Goal: Transaction & Acquisition: Purchase product/service

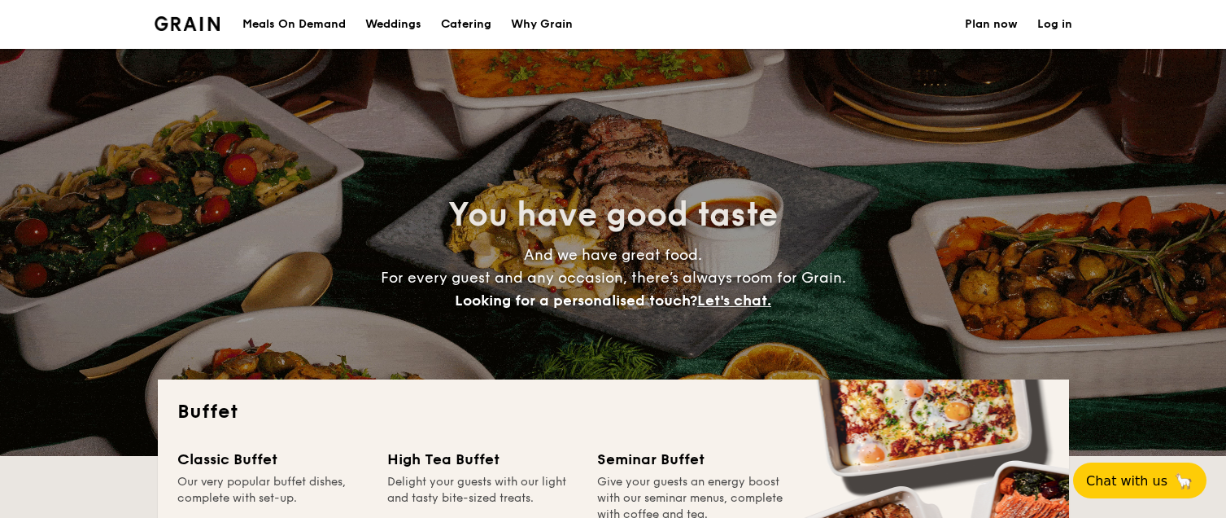
select select
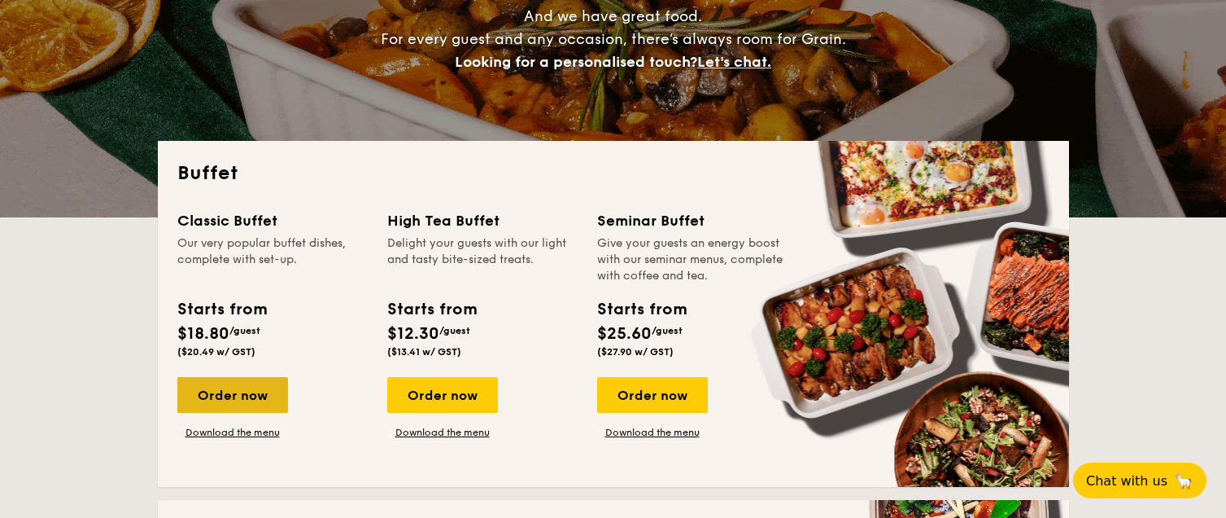
click at [253, 398] on div "Order now" at bounding box center [232, 395] width 111 height 36
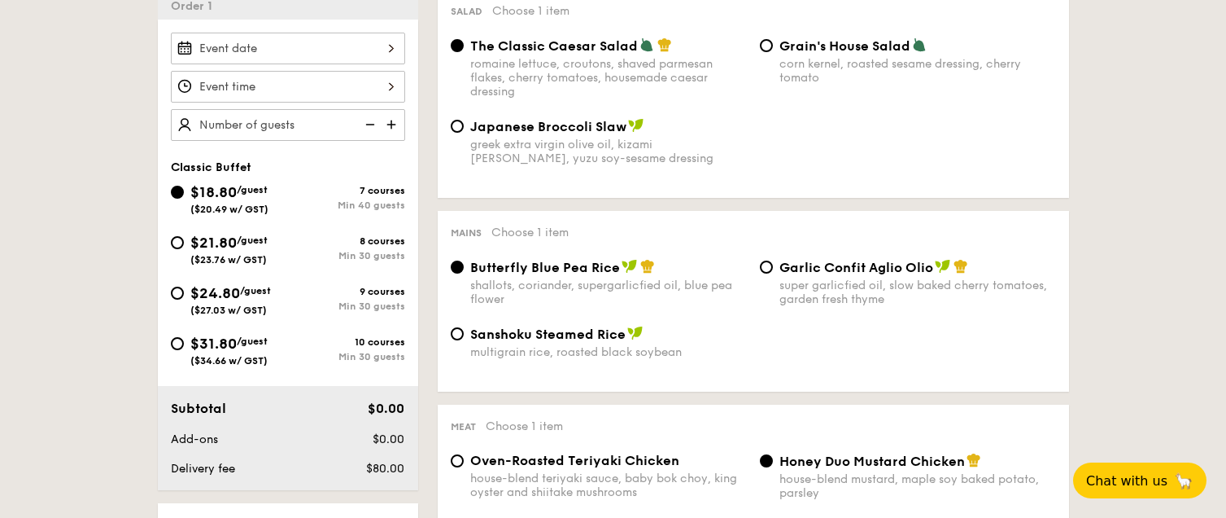
scroll to position [227, 0]
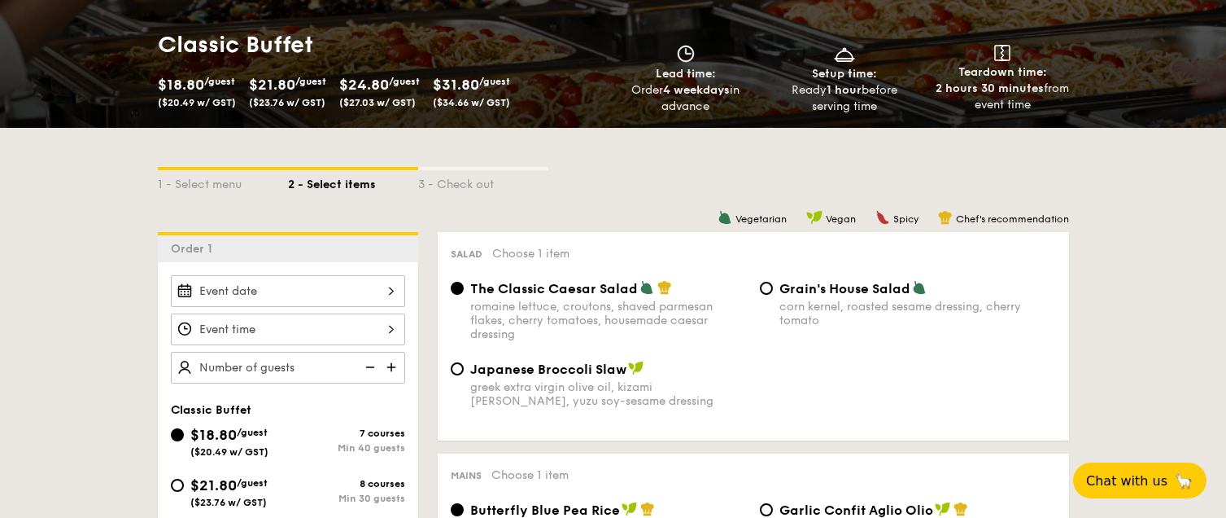
select select
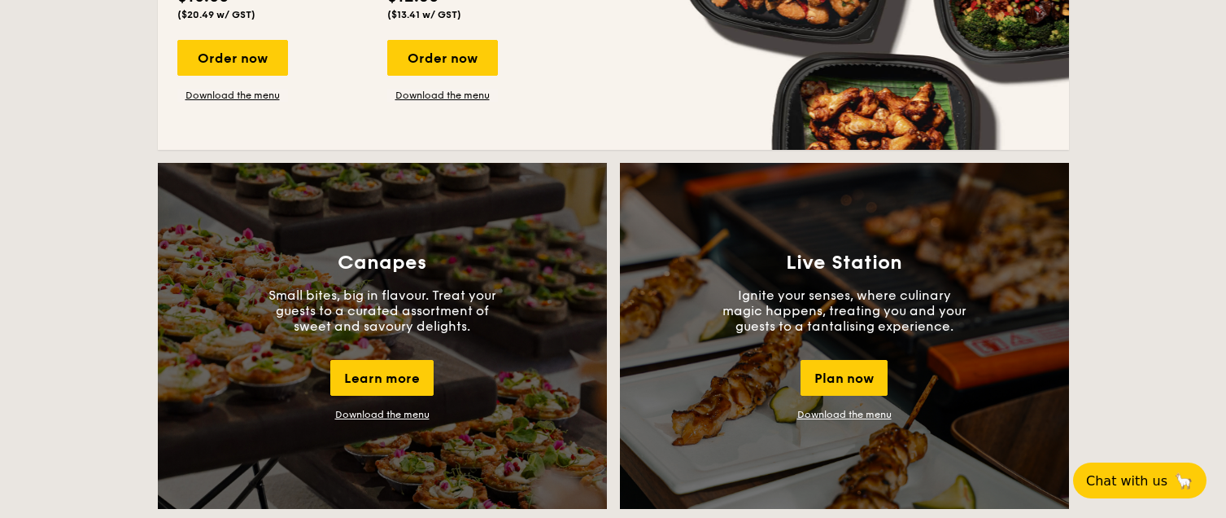
scroll to position [1130, 0]
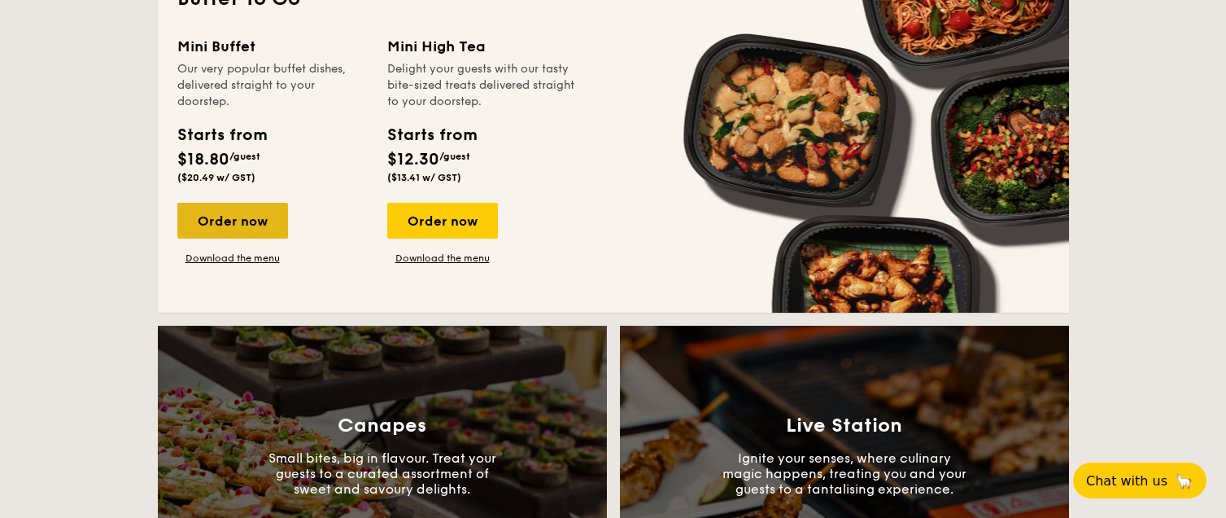
click at [231, 207] on div "Order now" at bounding box center [232, 221] width 111 height 36
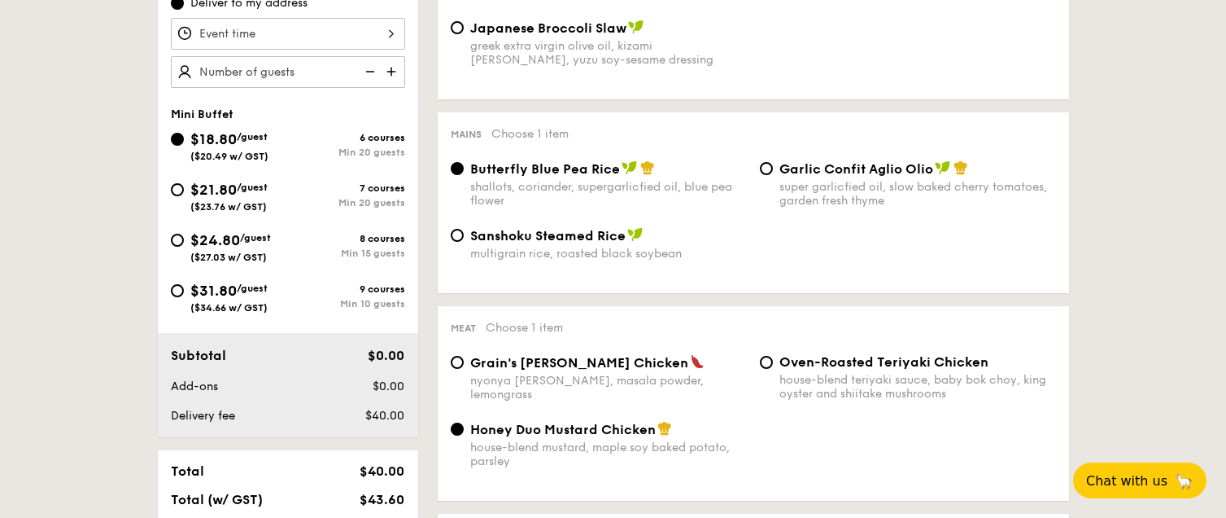
scroll to position [487, 0]
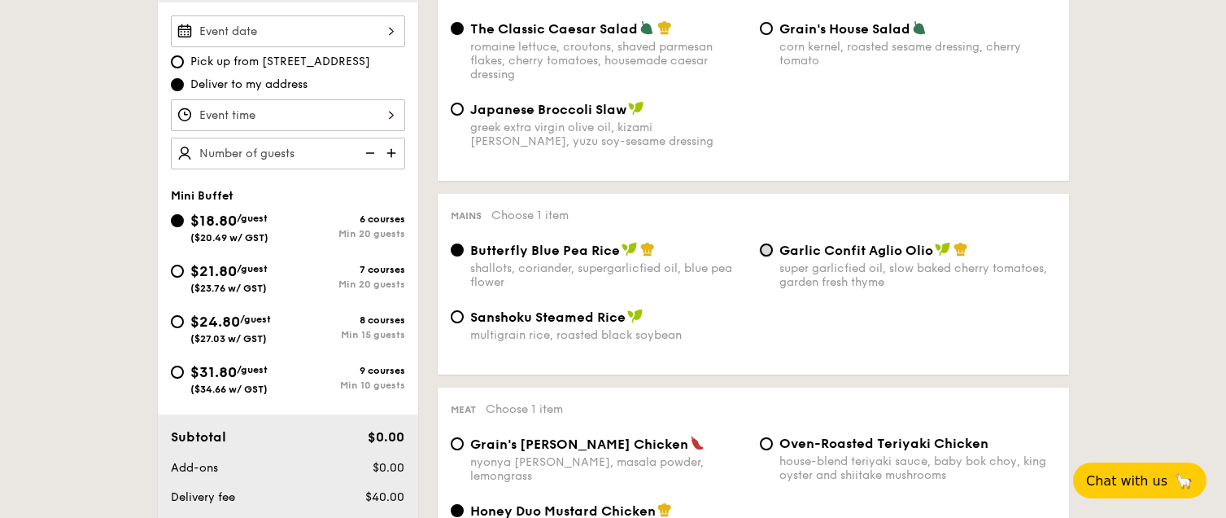
click at [767, 245] on input "Garlic Confit Aglio Olio super garlicfied oil, slow baked cherry tomatoes, gard…" at bounding box center [766, 249] width 13 height 13
radio input "true"
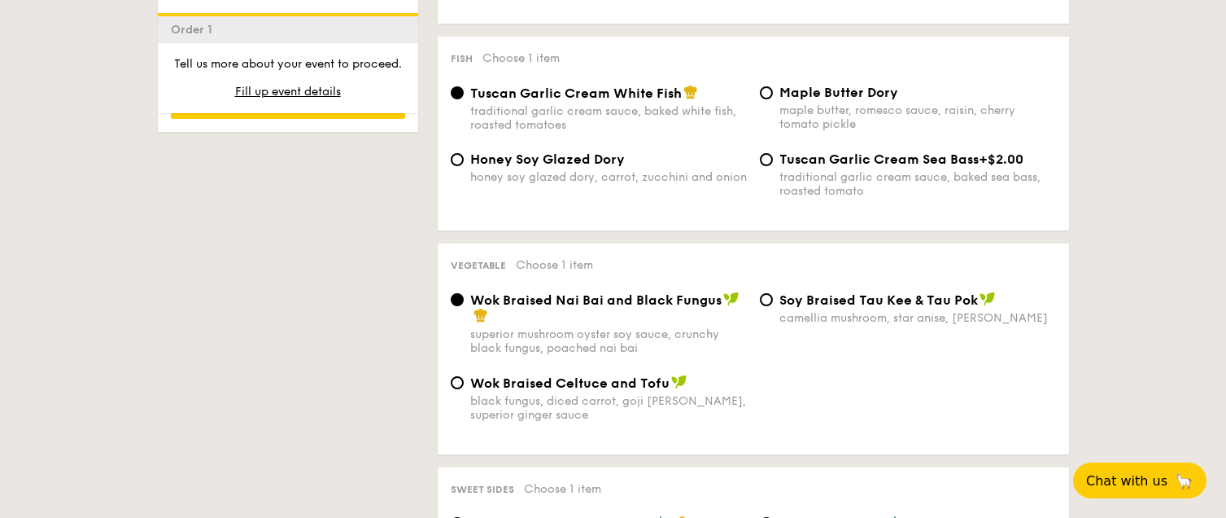
scroll to position [1380, 0]
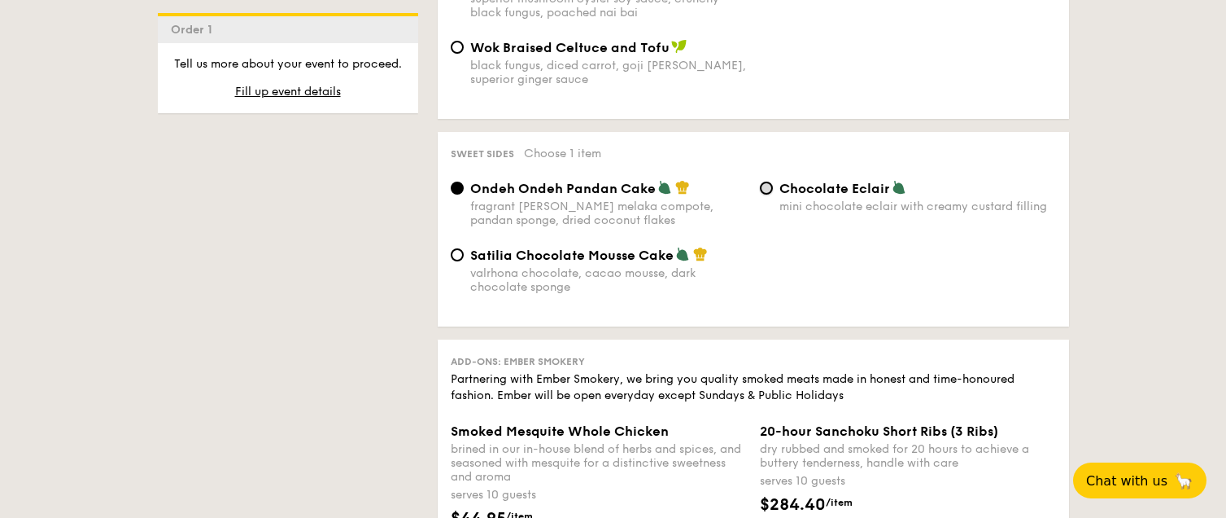
click at [762, 193] on input "Chocolate Eclair mini chocolate eclair with creamy custard filling" at bounding box center [766, 187] width 13 height 13
radio input "true"
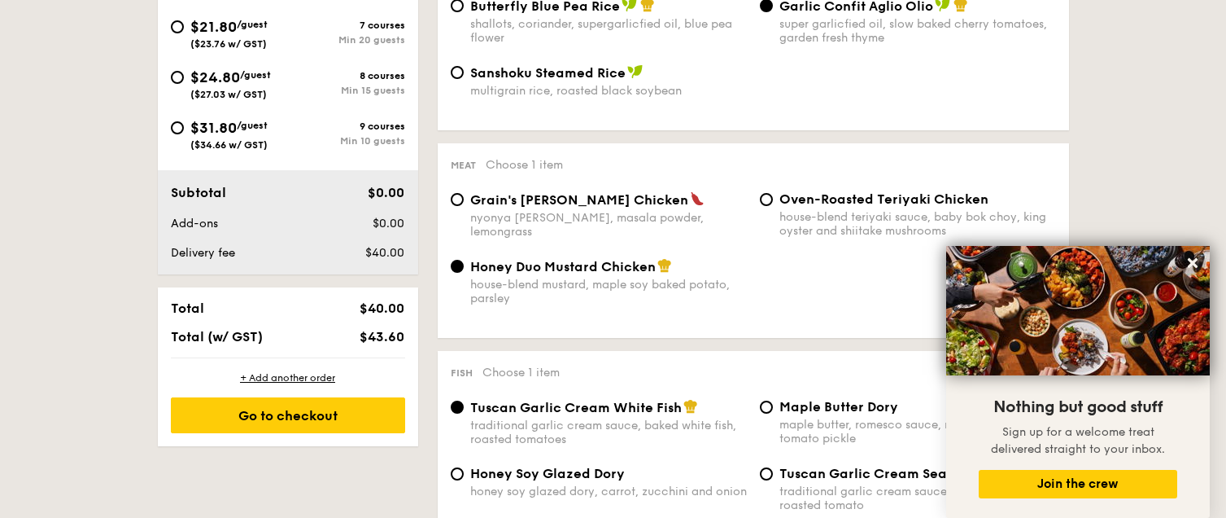
scroll to position [487, 0]
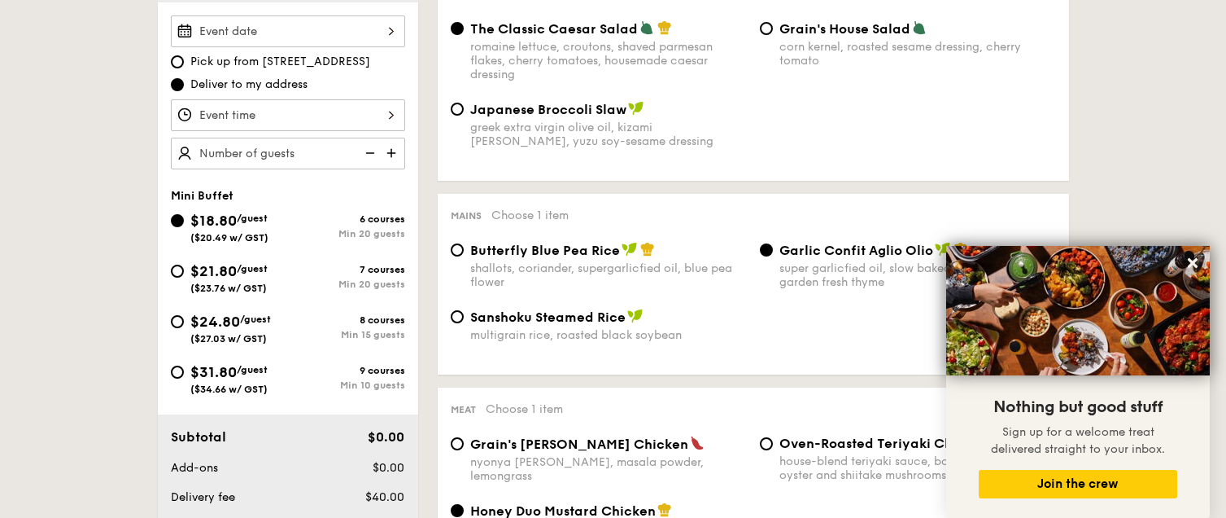
click at [278, 152] on input "text" at bounding box center [288, 154] width 234 height 32
click at [387, 151] on img at bounding box center [393, 153] width 24 height 31
type input "20 guests"
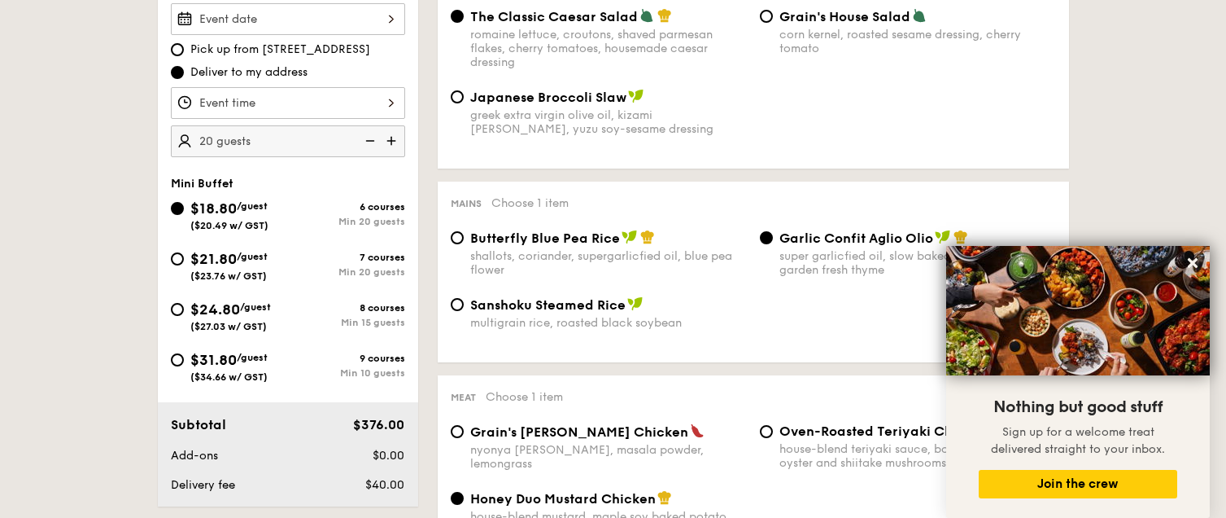
scroll to position [649, 0]
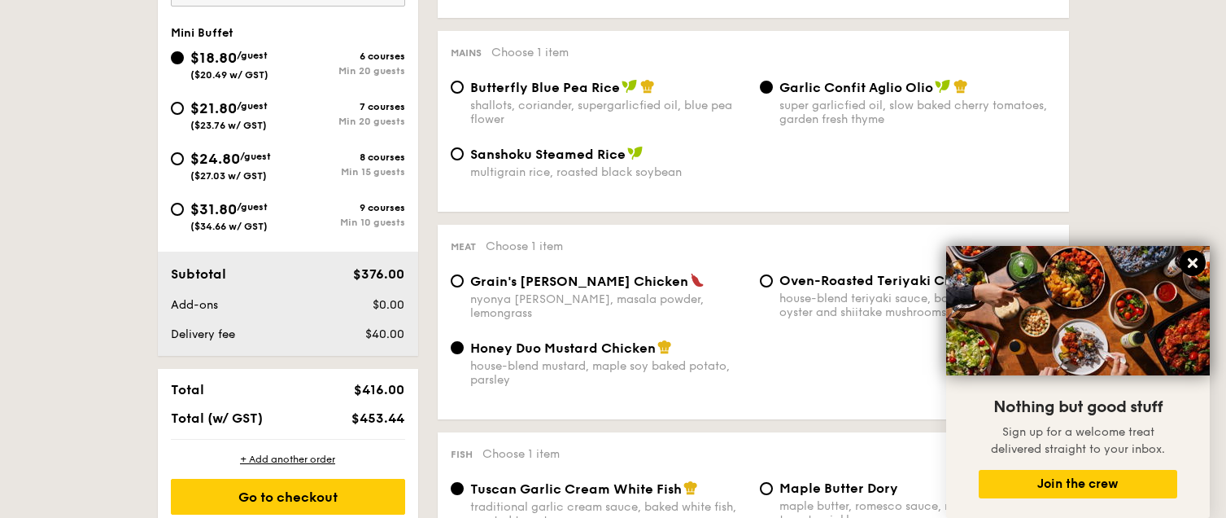
click at [1192, 256] on icon at bounding box center [1193, 263] width 15 height 15
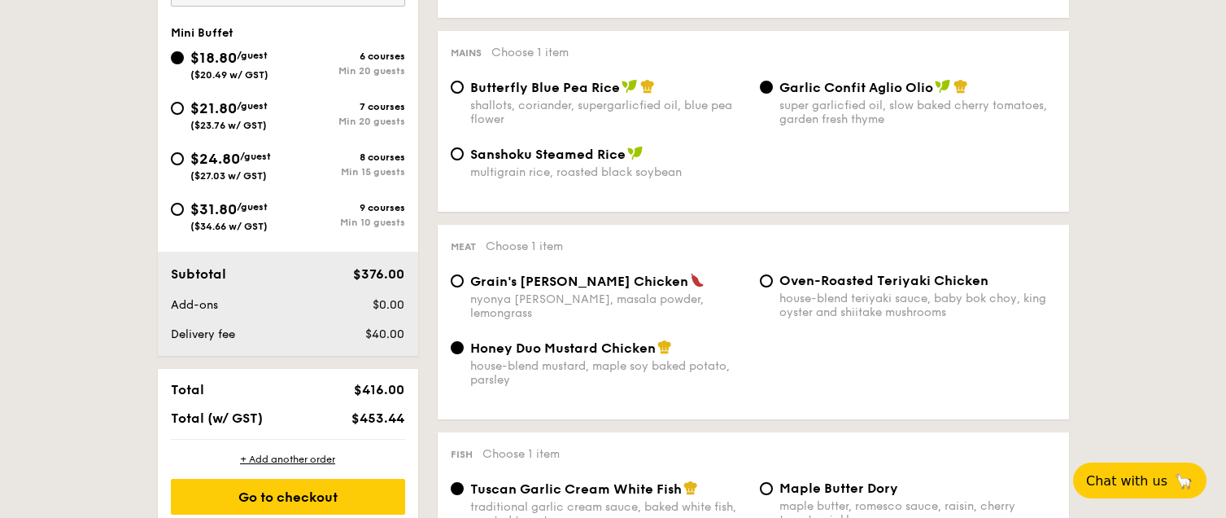
scroll to position [0, 0]
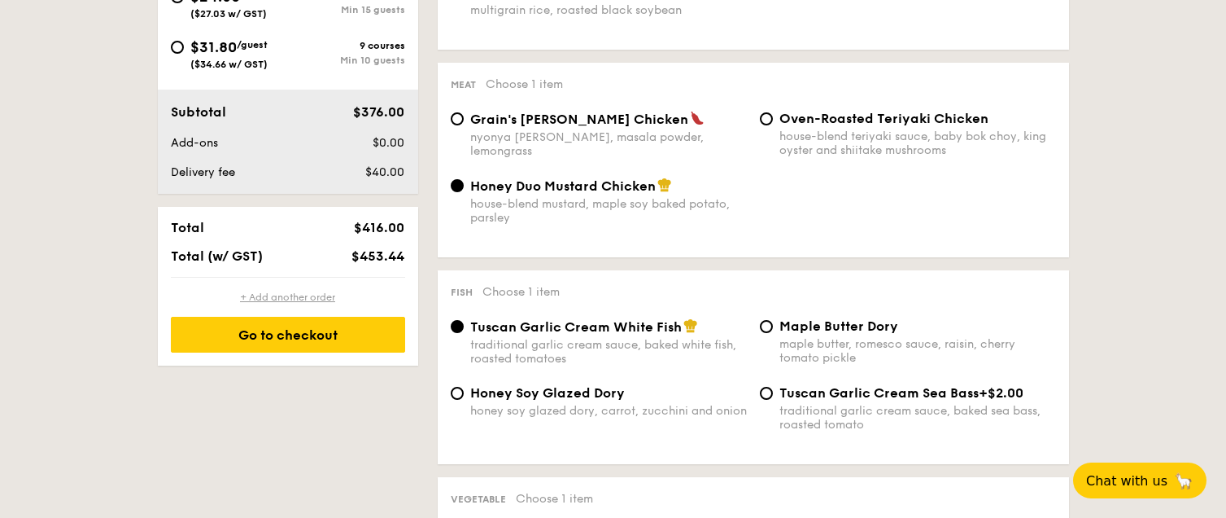
click at [298, 294] on div "+ Add another order" at bounding box center [288, 297] width 234 height 13
radio input "true"
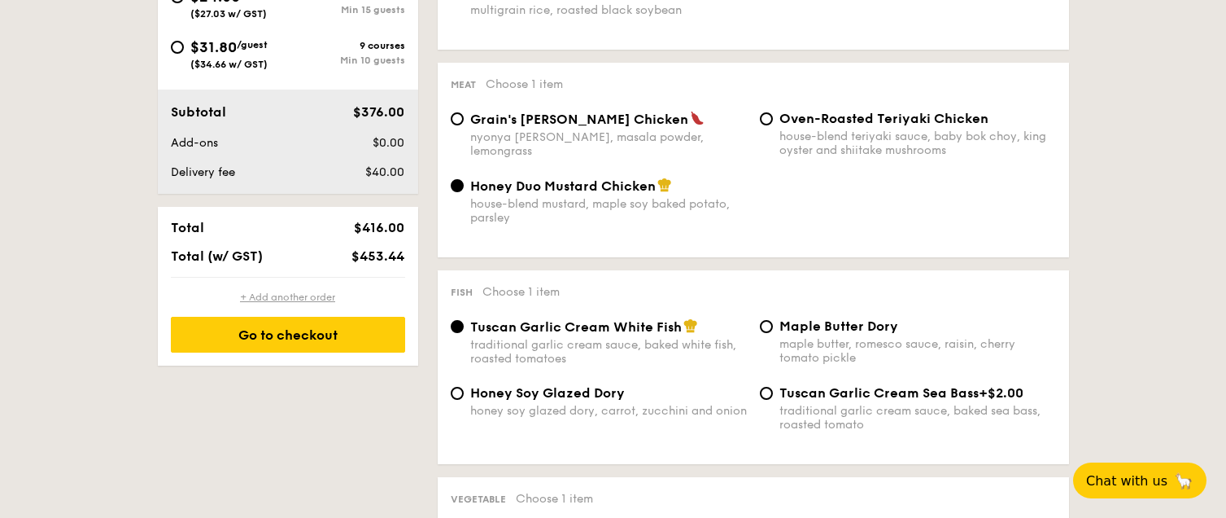
radio input "true"
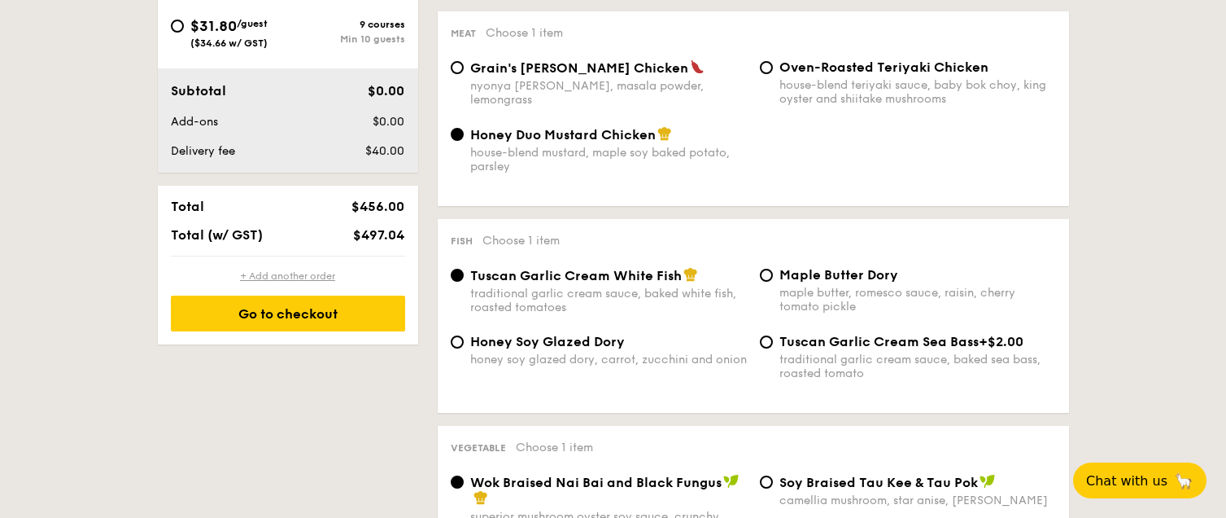
click at [256, 273] on div "+ Add another order" at bounding box center [288, 275] width 234 height 13
radio input "true"
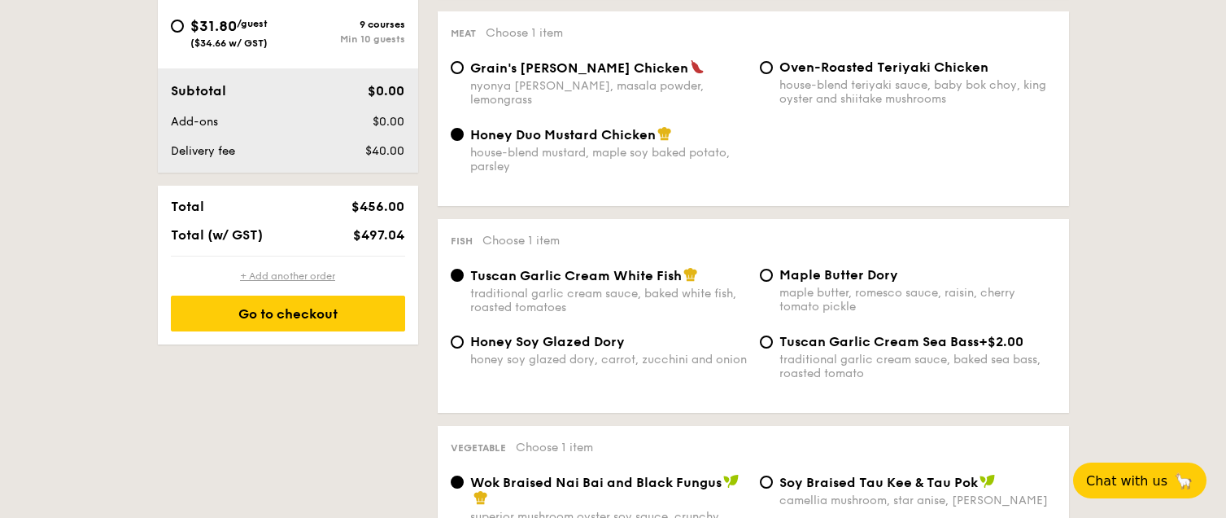
radio input "true"
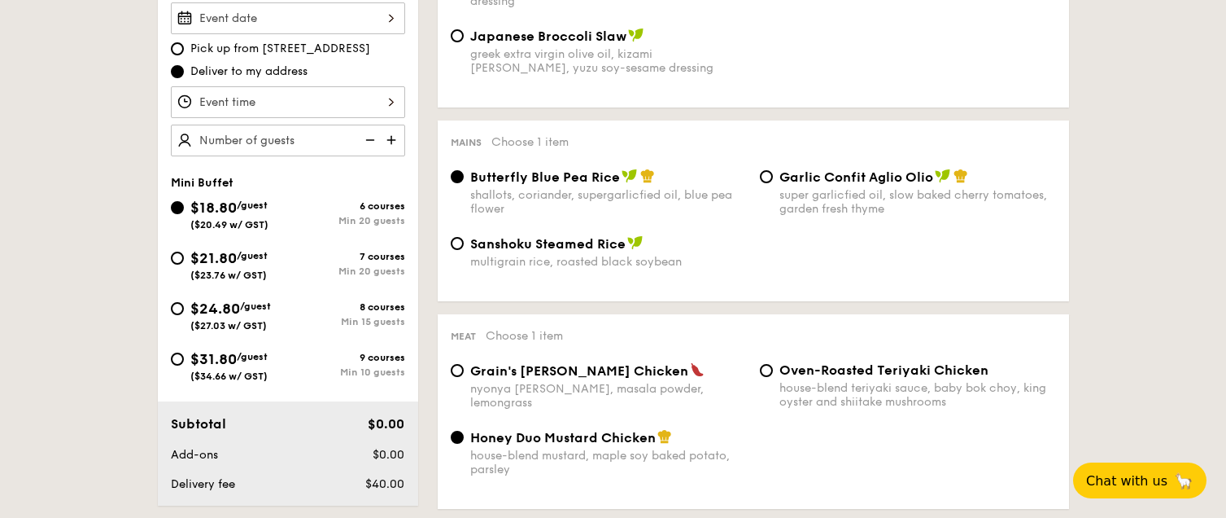
click at [282, 34] on input "Smoked Mesquite Whole Chicken brined in our in-house blend of herbs and spices,…" at bounding box center [288, 18] width 234 height 32
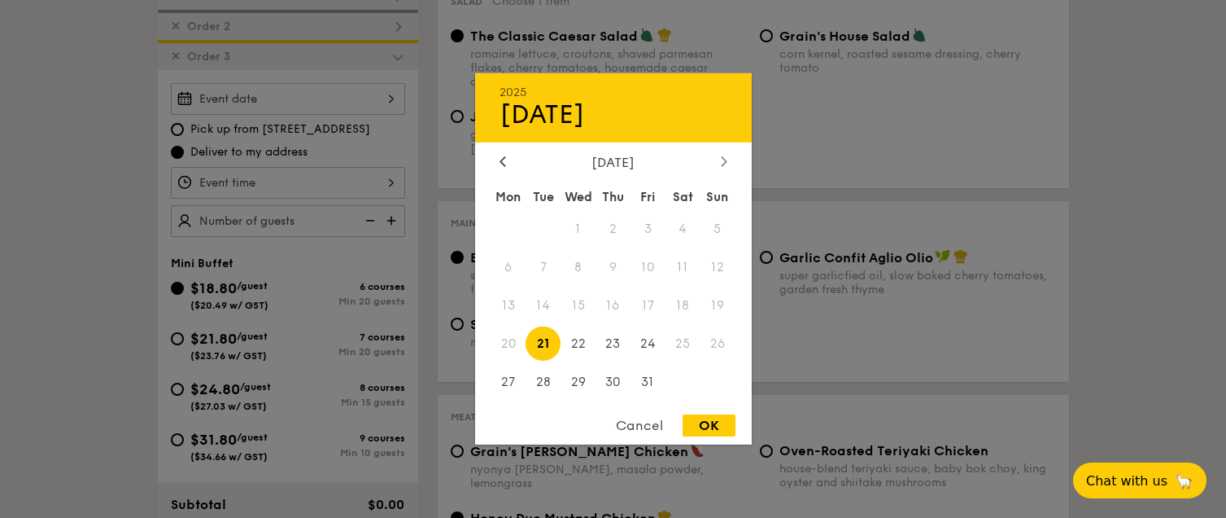
click at [719, 155] on div at bounding box center [724, 162] width 15 height 15
click at [676, 265] on span "8" at bounding box center [683, 267] width 35 height 35
click at [709, 422] on div "OK" at bounding box center [709, 425] width 53 height 22
type input "[DATE]"
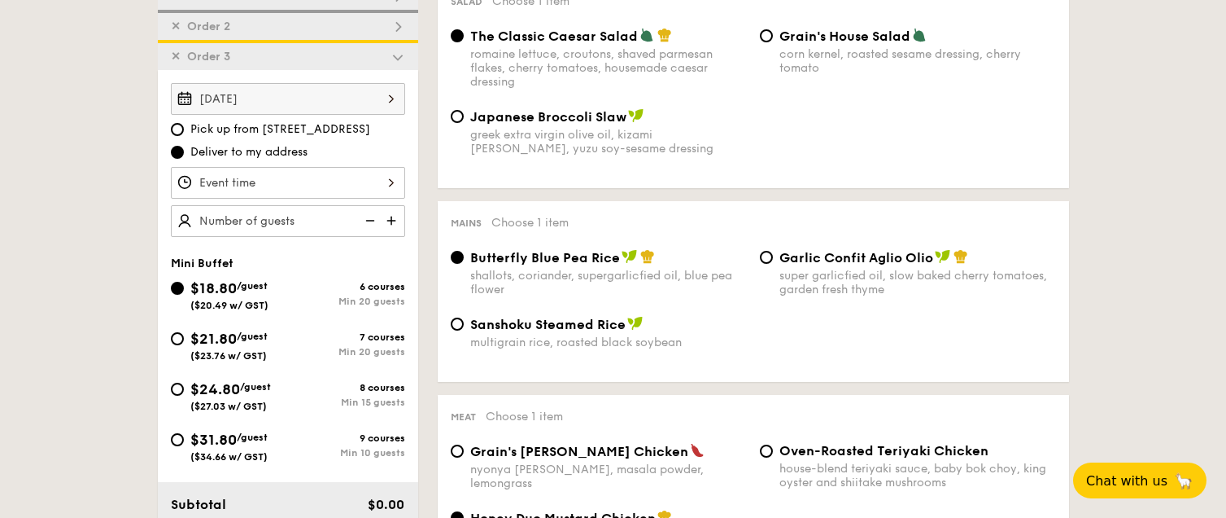
click at [282, 181] on input "Smoked Mesquite Whole Chicken brined in our in-house blend of herbs and spices,…" at bounding box center [288, 183] width 234 height 32
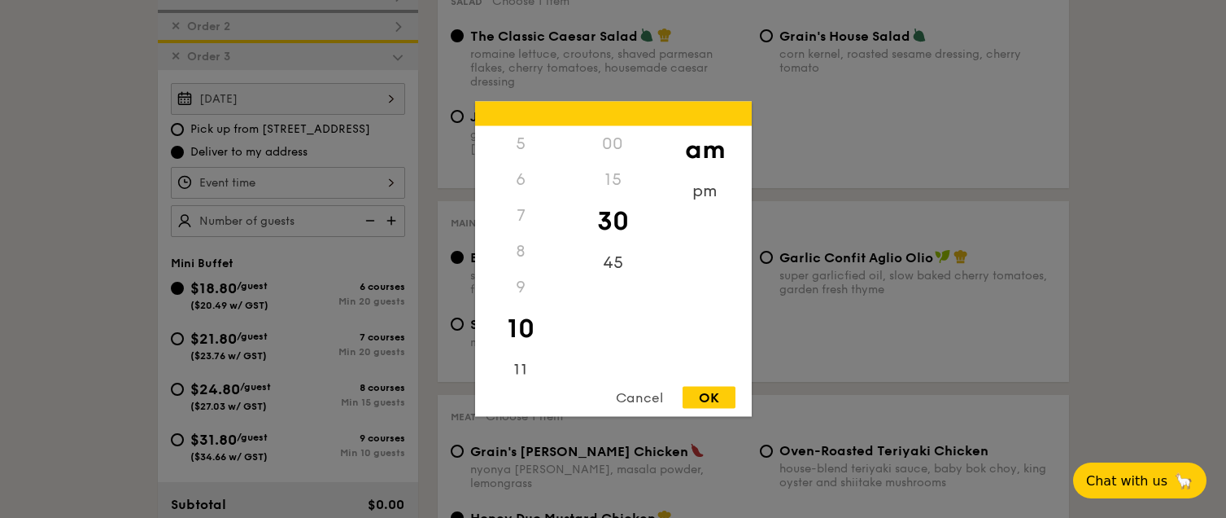
scroll to position [723, 0]
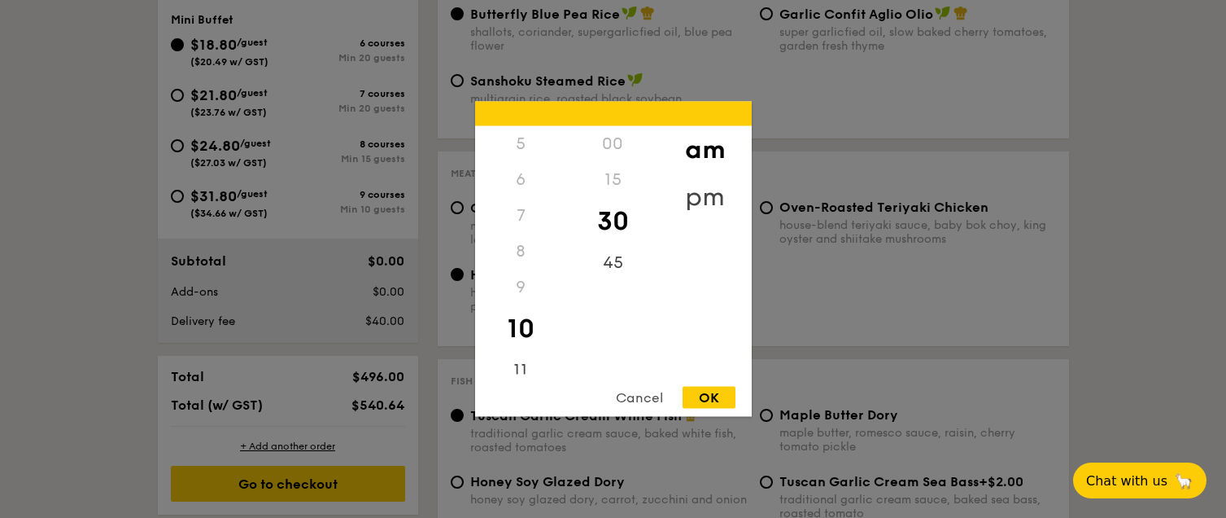
click at [689, 187] on div "pm" at bounding box center [705, 196] width 92 height 47
click at [523, 177] on div "6" at bounding box center [521, 185] width 92 height 47
click at [623, 136] on div "00" at bounding box center [613, 149] width 92 height 47
click at [694, 394] on div "OK" at bounding box center [709, 398] width 53 height 22
type input "6:00PM"
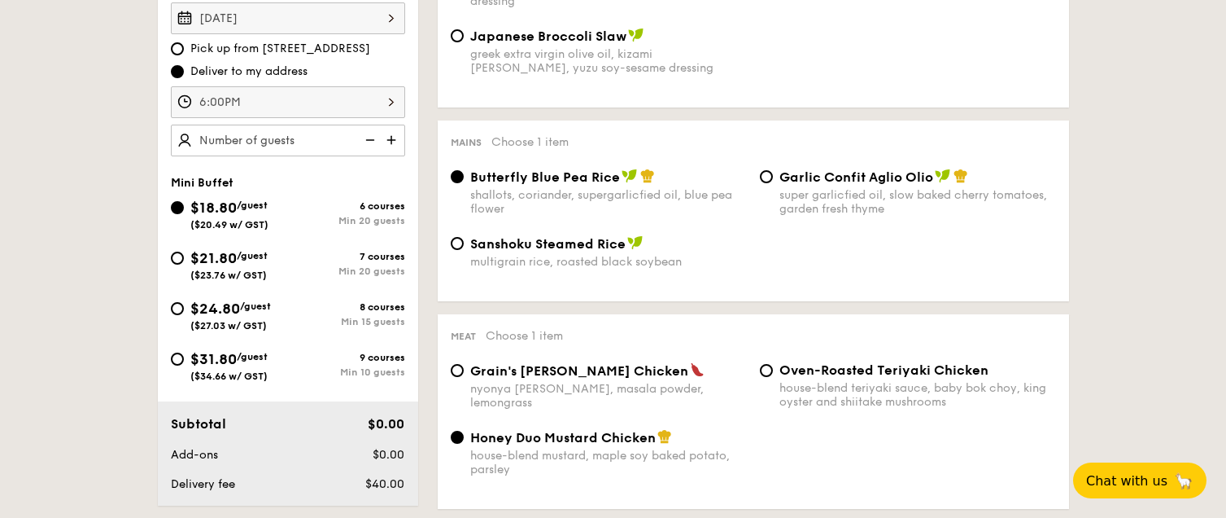
scroll to position [317, 0]
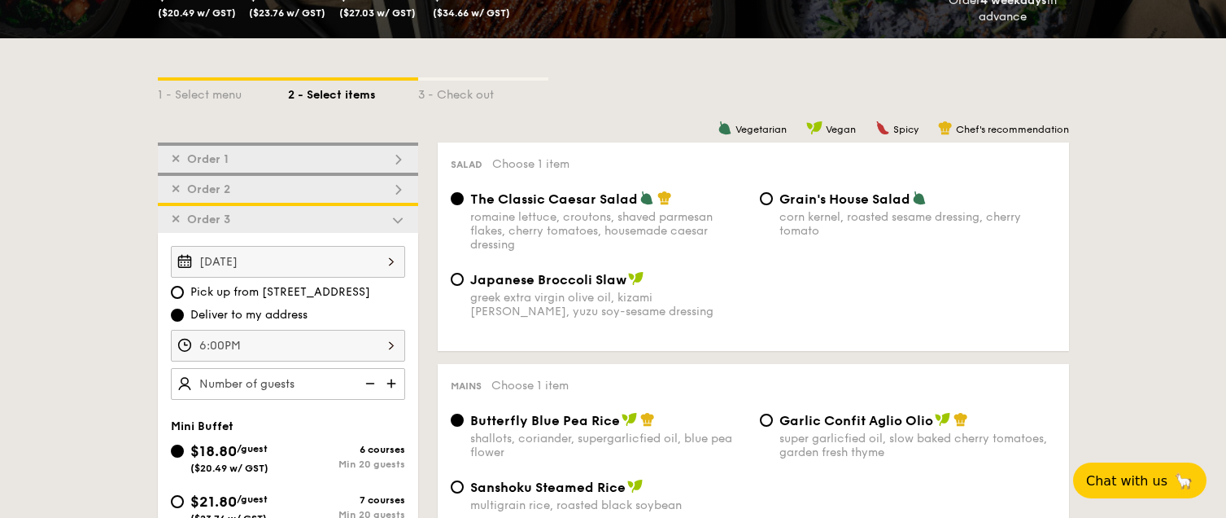
click at [392, 376] on img at bounding box center [393, 383] width 24 height 31
type input "20 guests"
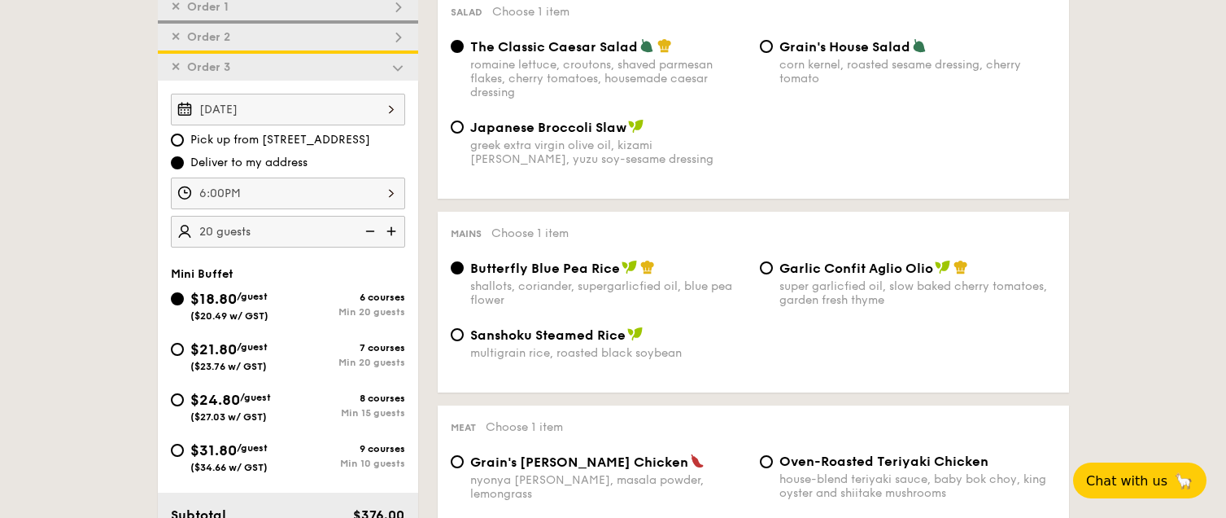
click at [783, 260] on span "Garlic Confit Aglio Olio" at bounding box center [857, 267] width 154 height 15
click at [773, 261] on input "Garlic Confit Aglio Olio super garlicfied oil, slow baked cherry tomatoes, gard…" at bounding box center [766, 267] width 13 height 13
radio input "true"
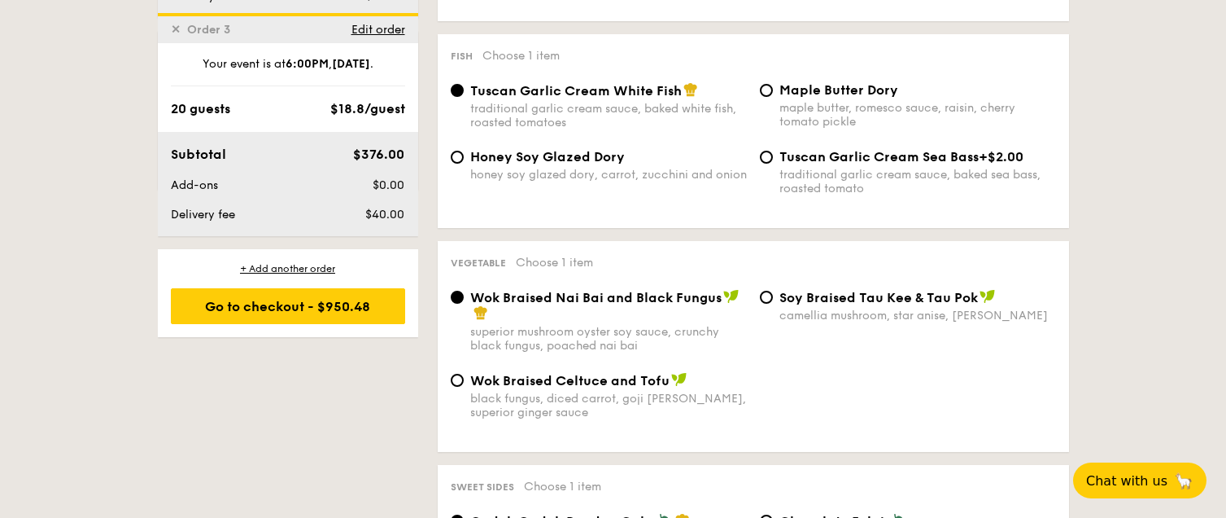
scroll to position [1292, 0]
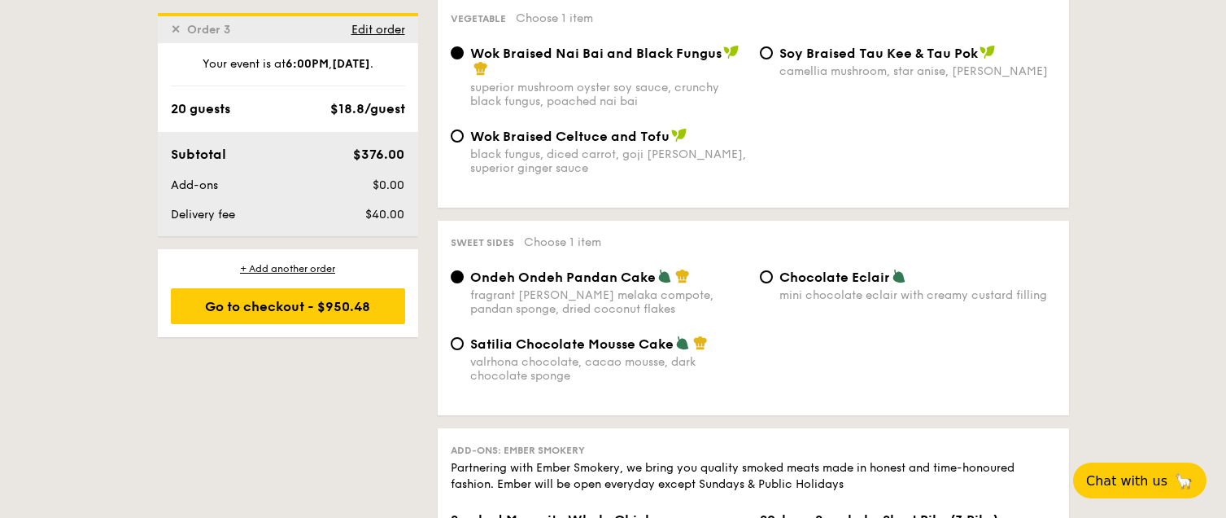
click at [775, 275] on div "Chocolate Eclair mini chocolate eclair with creamy custard filling" at bounding box center [908, 285] width 309 height 33
click at [767, 276] on input "Chocolate Eclair mini chocolate eclair with creamy custard filling" at bounding box center [766, 276] width 13 height 13
radio input "true"
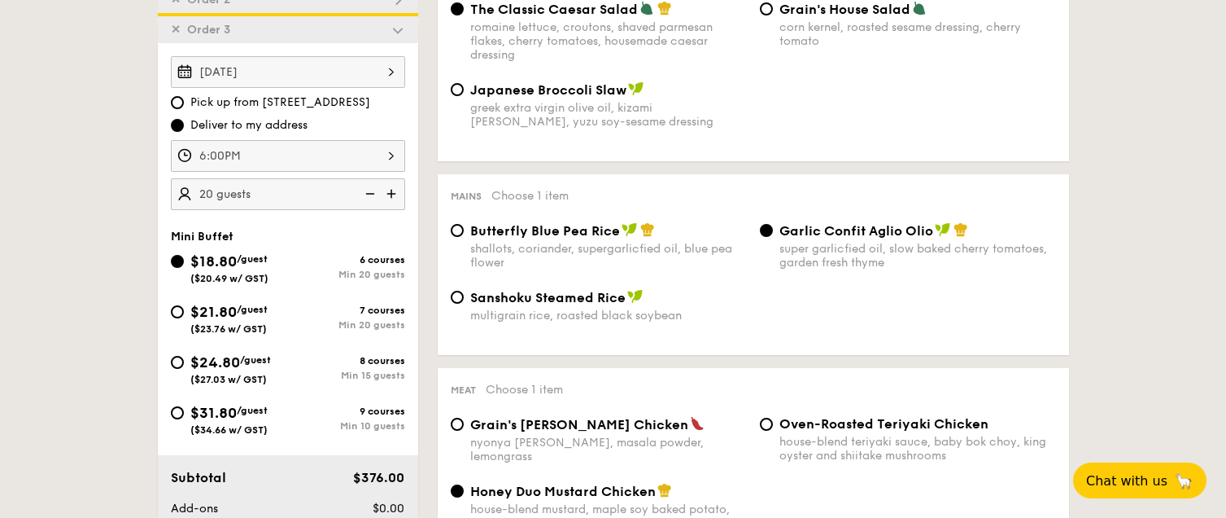
scroll to position [398, 0]
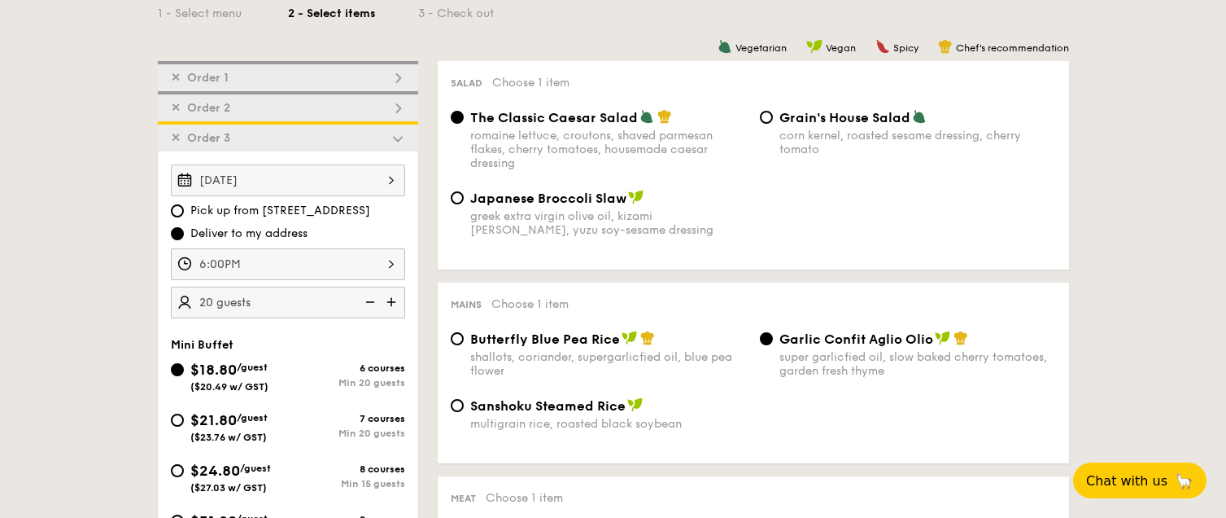
click at [172, 110] on span "✕" at bounding box center [176, 108] width 10 height 14
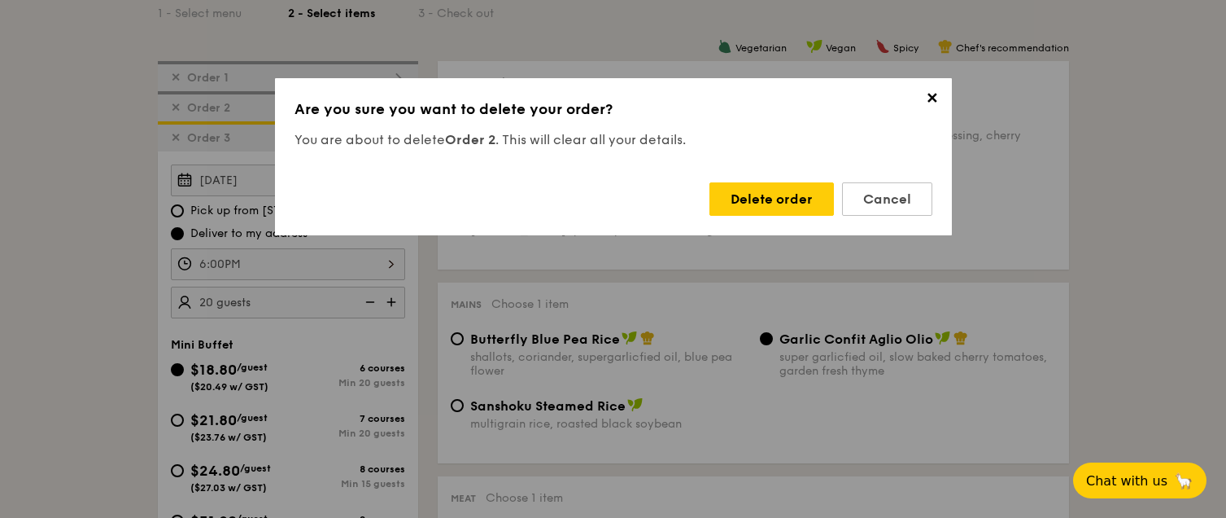
click at [929, 103] on span "✕" at bounding box center [932, 101] width 23 height 23
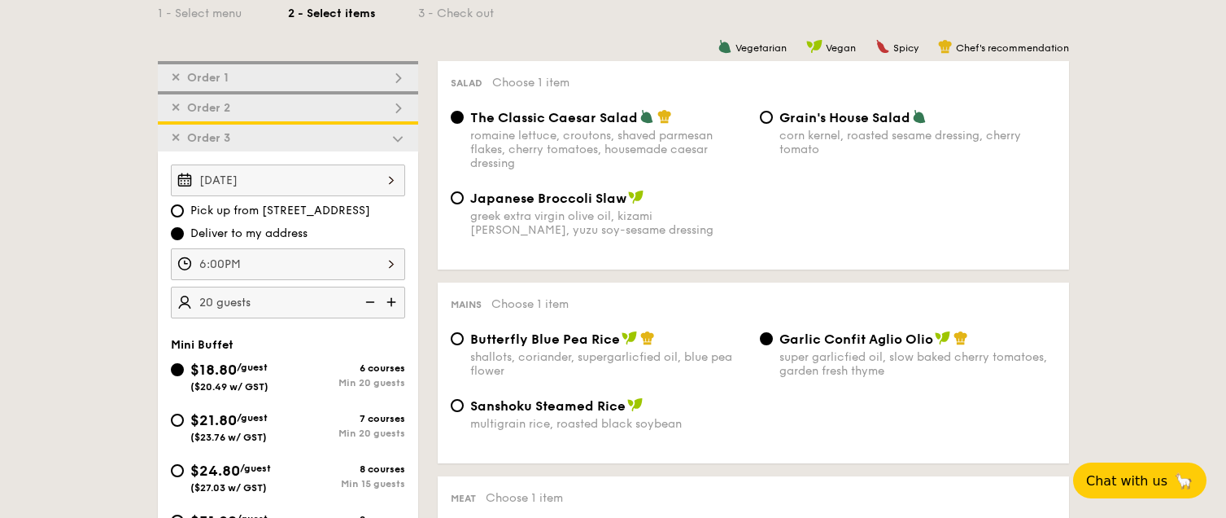
click at [177, 72] on span "✕" at bounding box center [176, 78] width 10 height 14
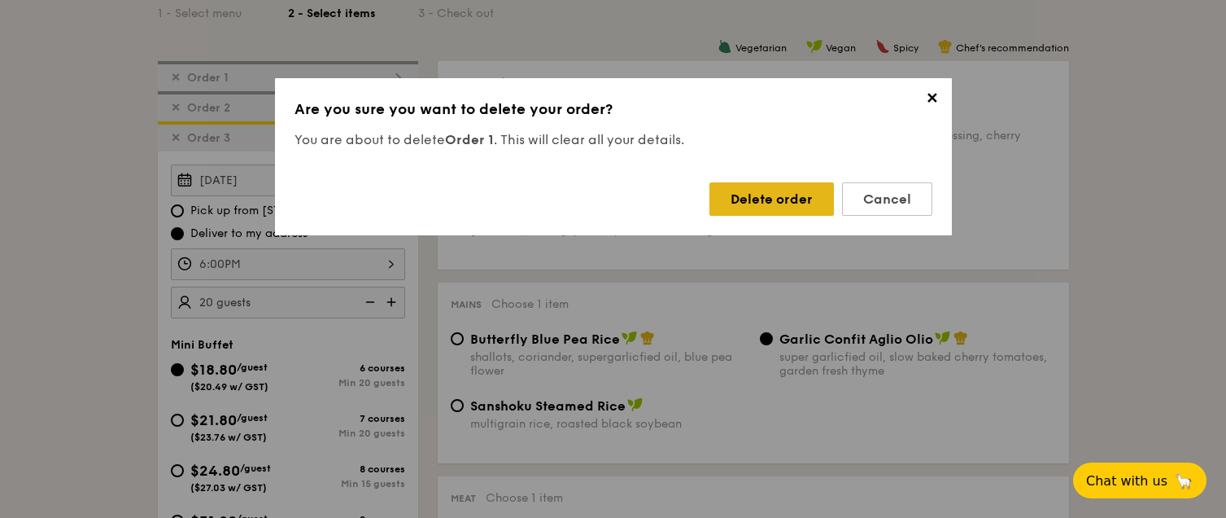
click at [781, 195] on div "Delete order" at bounding box center [772, 198] width 125 height 33
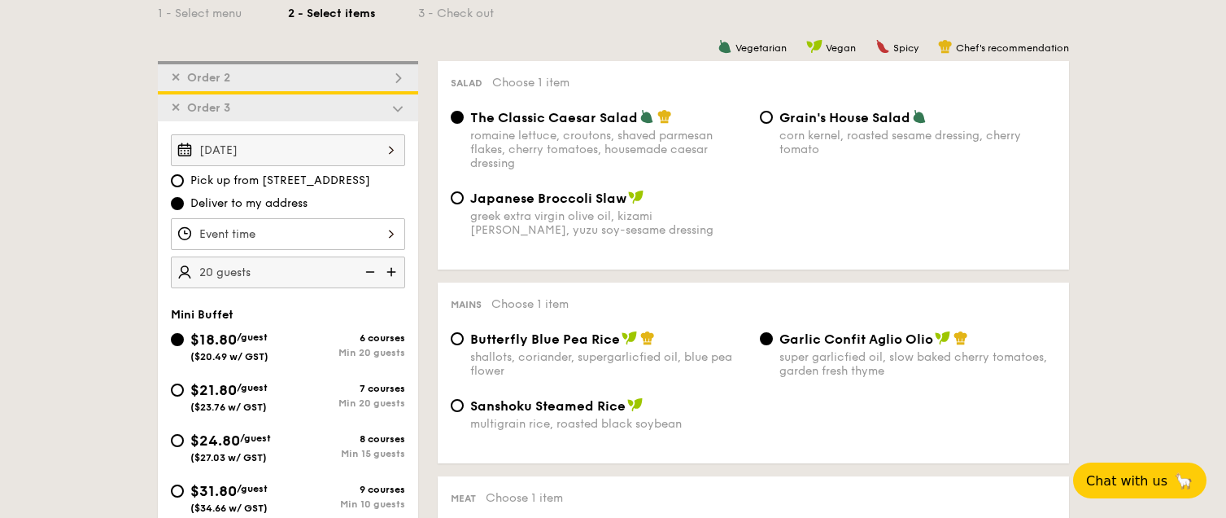
click at [174, 78] on span "✕" at bounding box center [176, 78] width 10 height 14
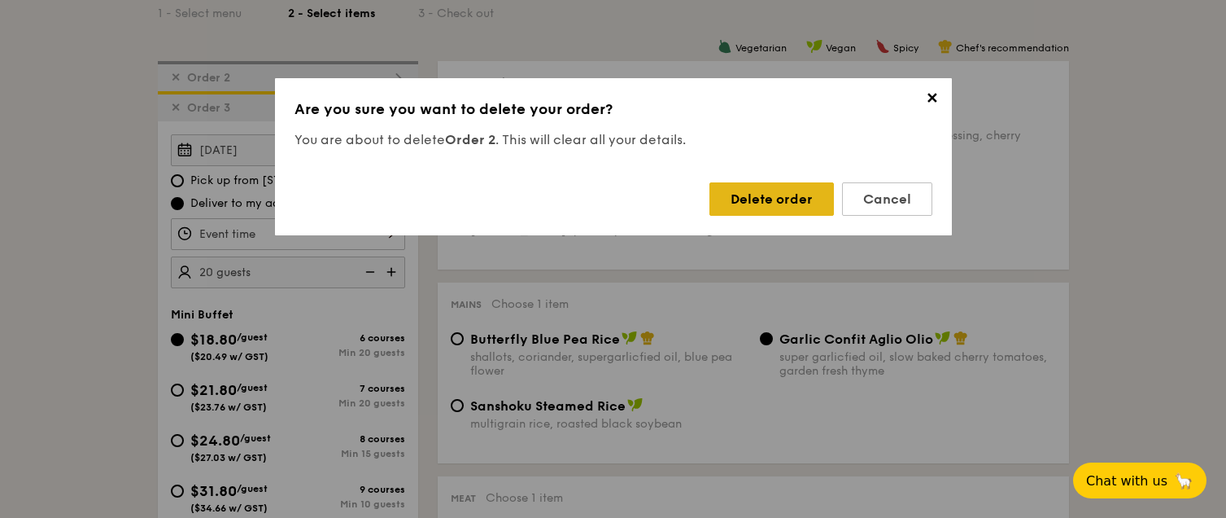
click at [787, 197] on div "Delete order" at bounding box center [772, 198] width 125 height 33
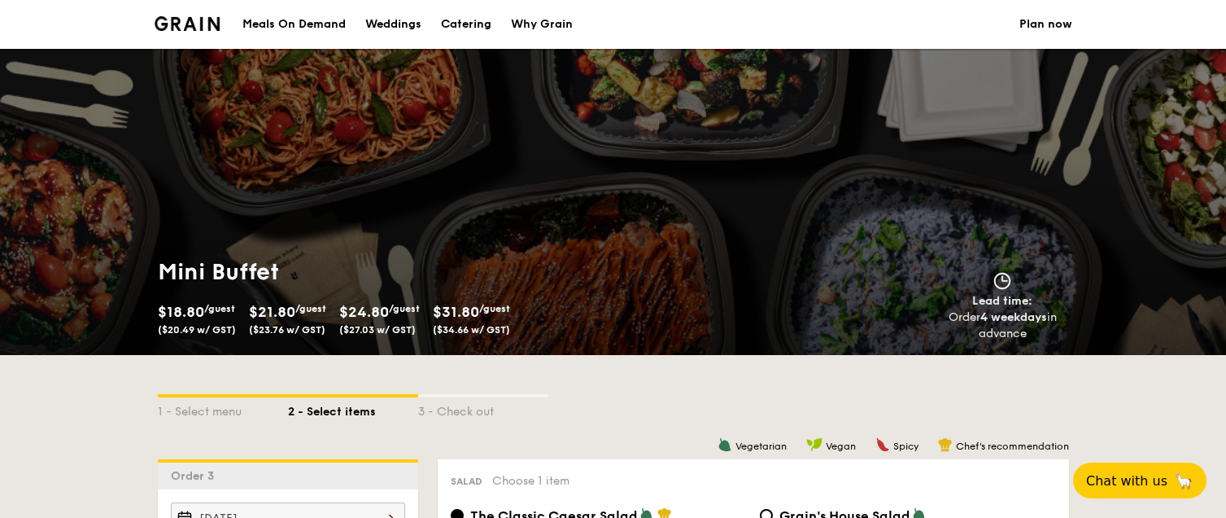
scroll to position [731, 0]
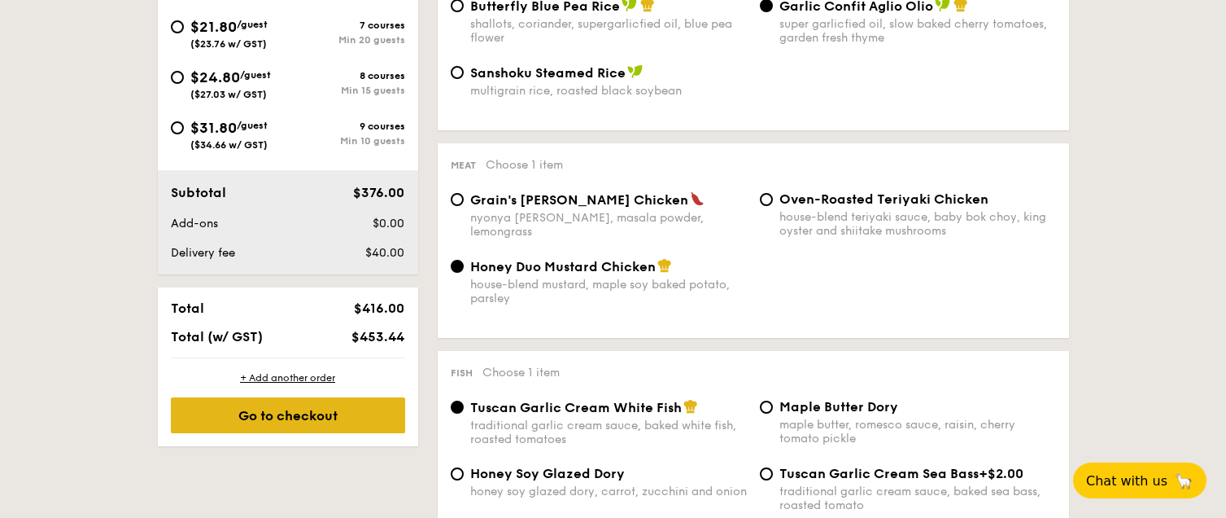
click at [367, 419] on div "Go to checkout" at bounding box center [288, 415] width 234 height 36
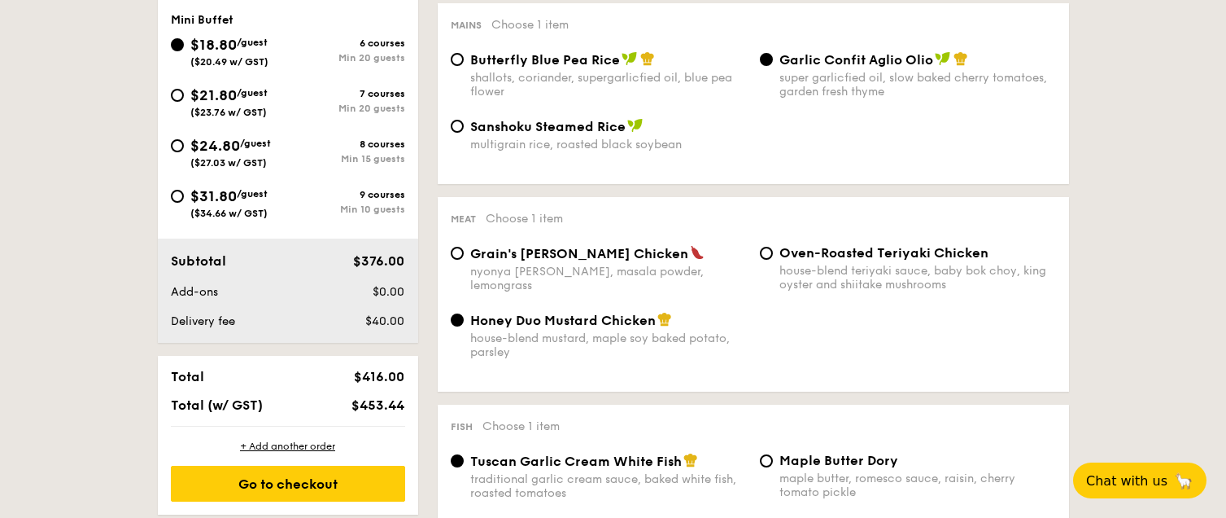
scroll to position [553, 0]
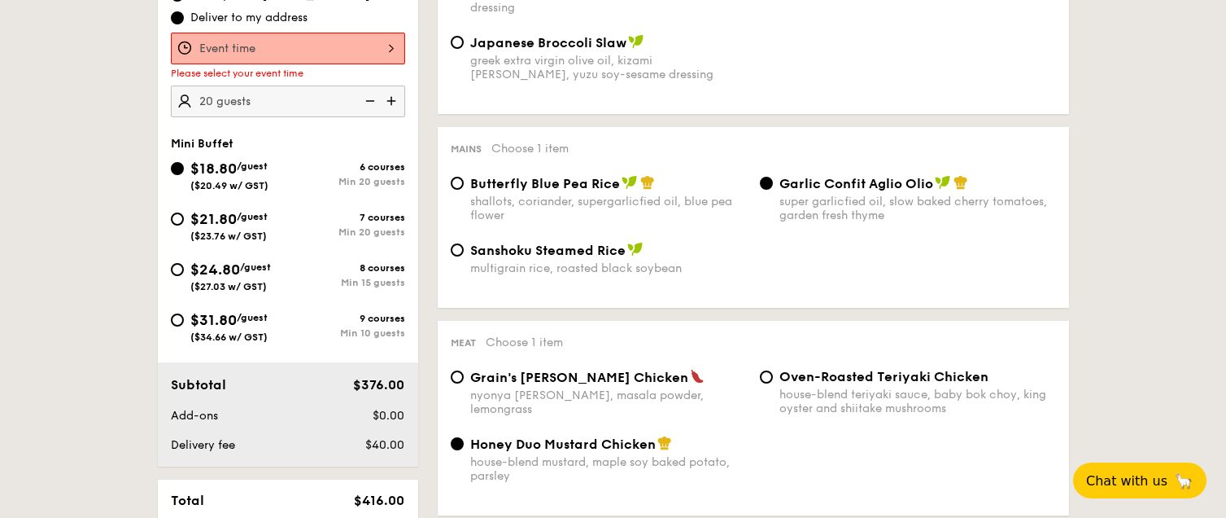
click at [282, 51] on input "Smoked Mesquite Whole Chicken brined in our in-house blend of herbs and spices,…" at bounding box center [288, 49] width 234 height 32
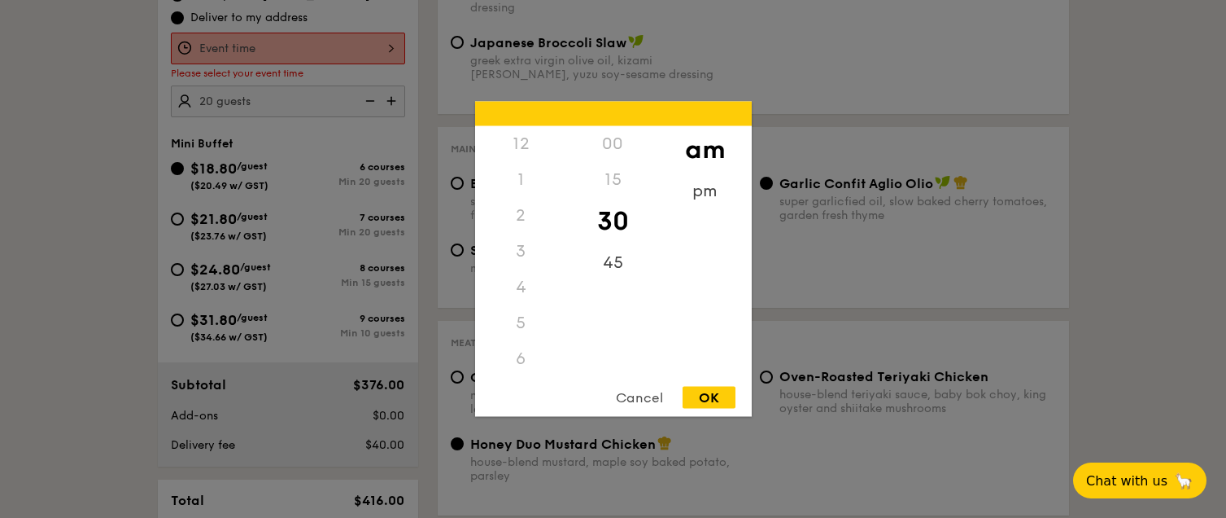
scroll to position [179, 0]
drag, startPoint x: 676, startPoint y: 184, endPoint x: 715, endPoint y: 189, distance: 39.4
click at [715, 188] on div "pm" at bounding box center [705, 196] width 92 height 47
click at [527, 186] on div "6" at bounding box center [521, 185] width 92 height 47
click at [618, 146] on div "00" at bounding box center [613, 149] width 92 height 47
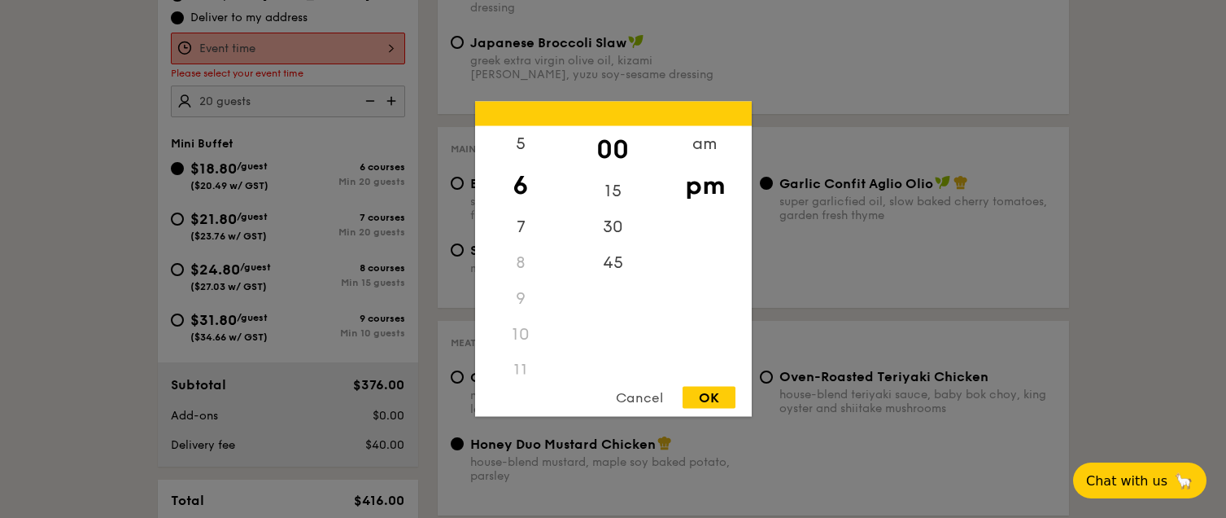
click at [696, 394] on div "OK" at bounding box center [709, 398] width 53 height 22
type input "6:00PM"
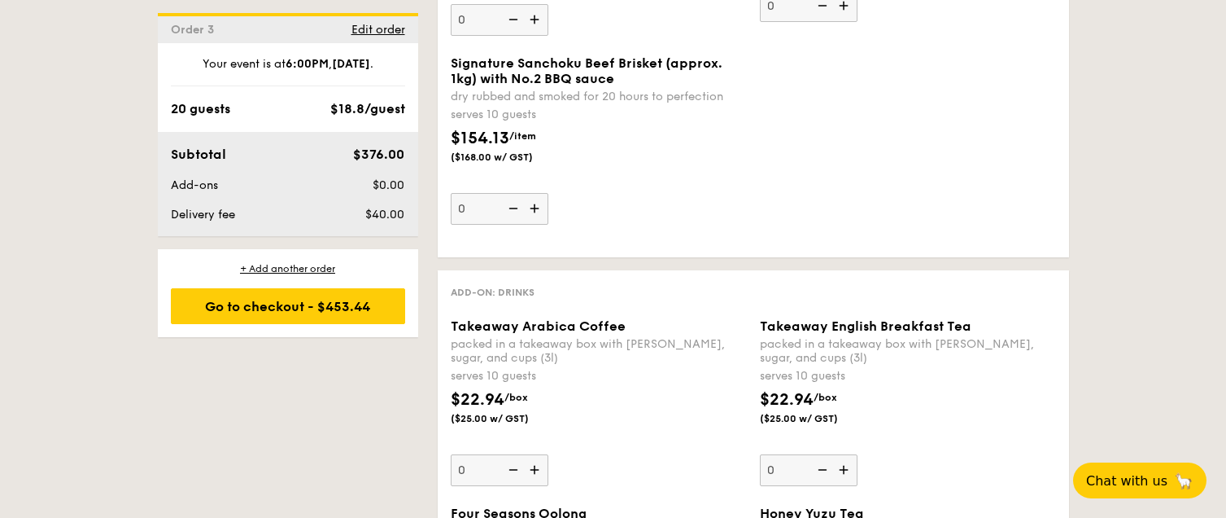
scroll to position [1705, 0]
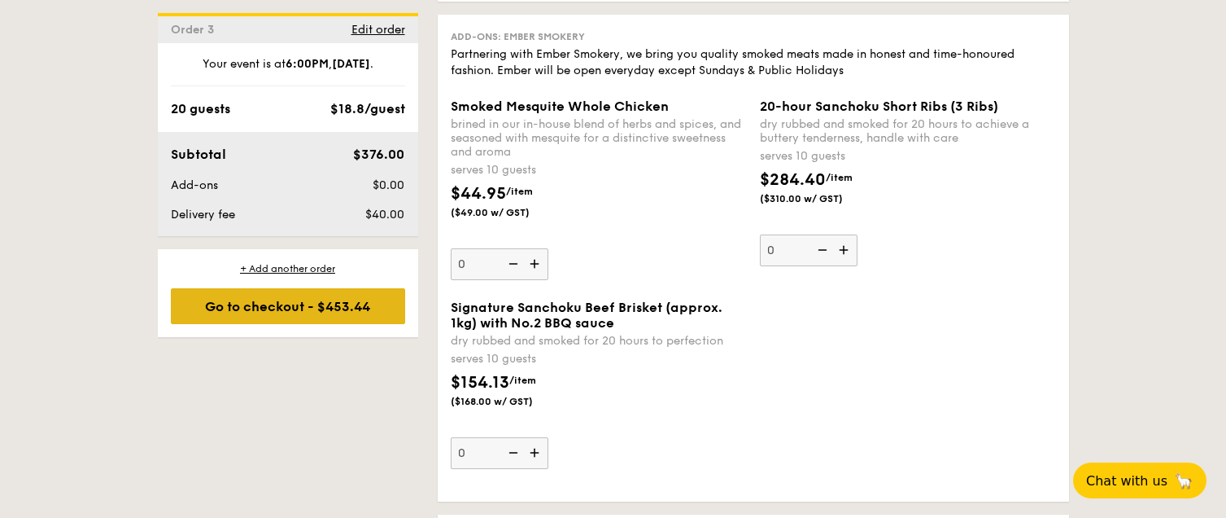
click at [291, 317] on div "Go to checkout - $453.44" at bounding box center [288, 306] width 234 height 36
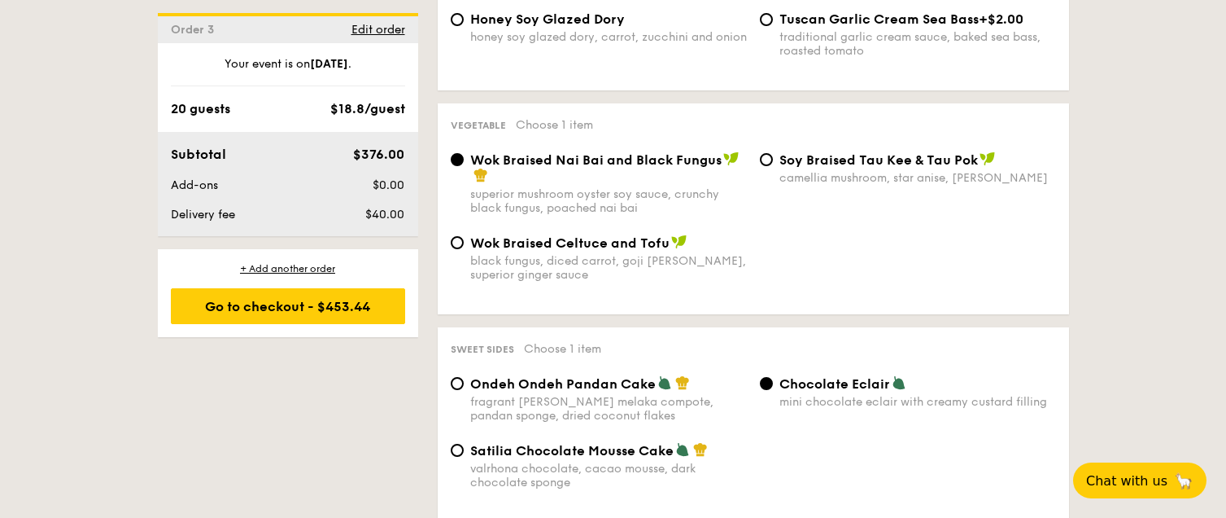
scroll to position [942, 0]
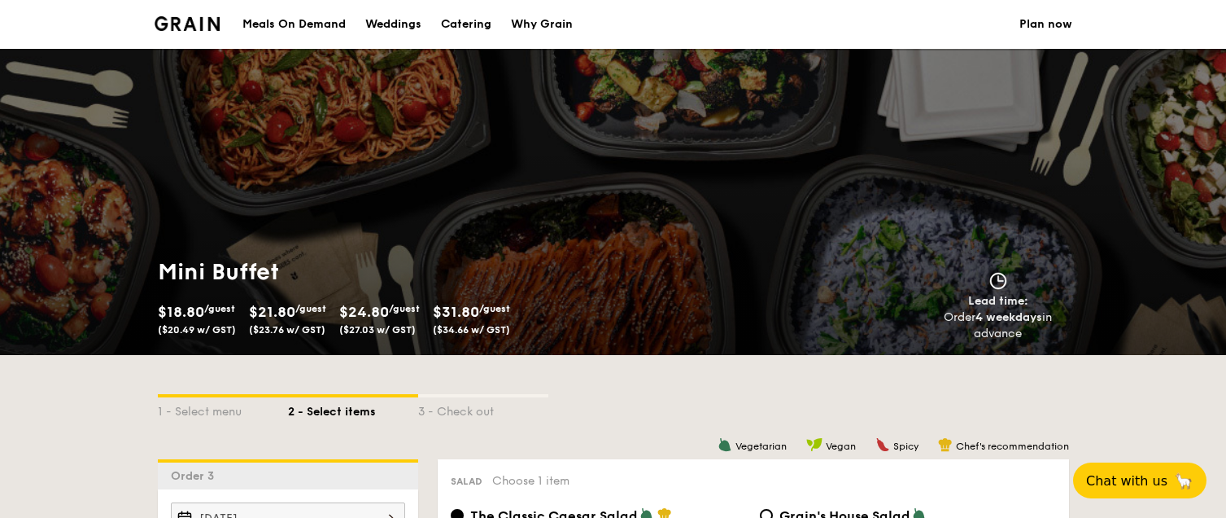
click at [326, 26] on div "Meals On Demand" at bounding box center [294, 24] width 103 height 49
